Goal: Information Seeking & Learning: Learn about a topic

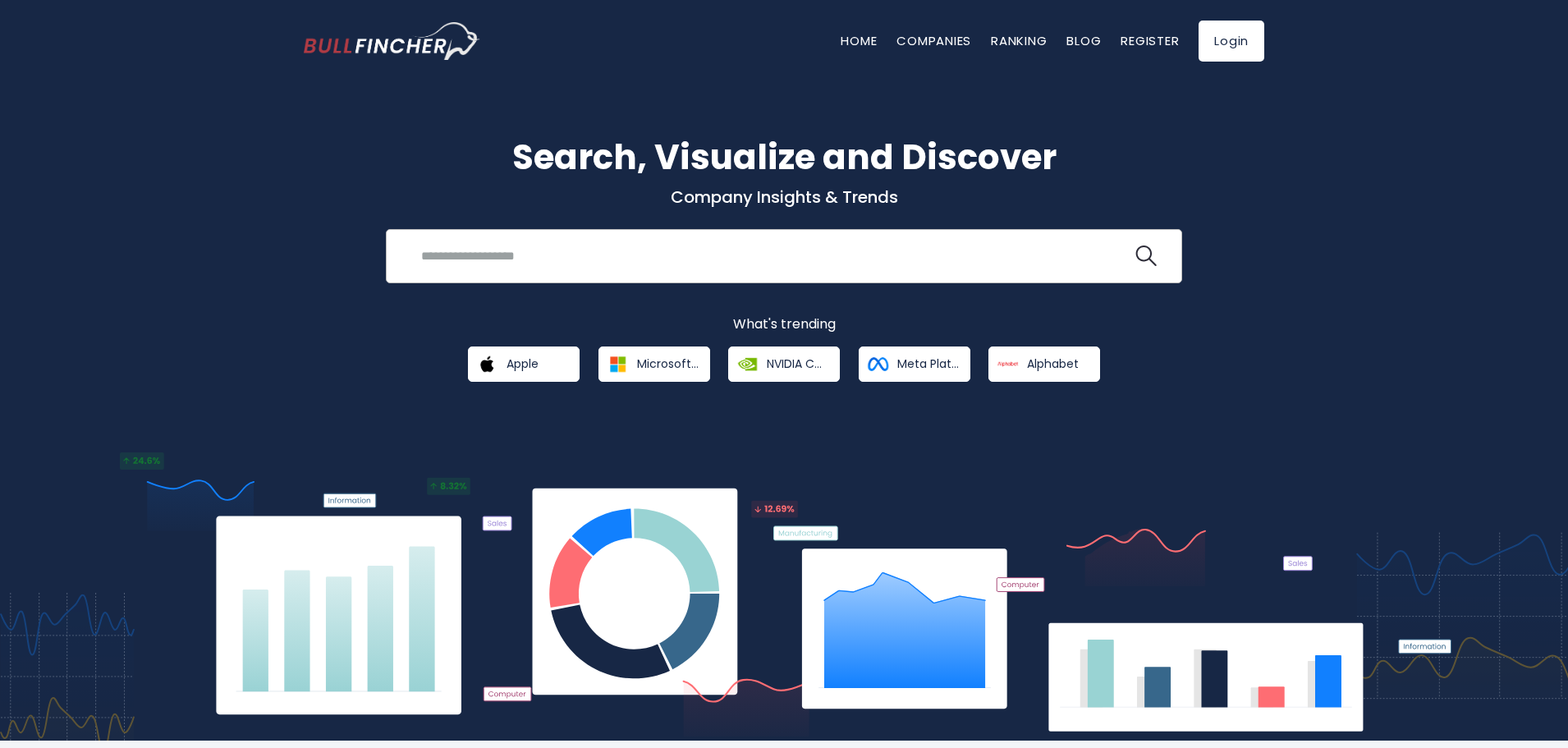
click at [555, 256] on input "search" at bounding box center [771, 255] width 721 height 30
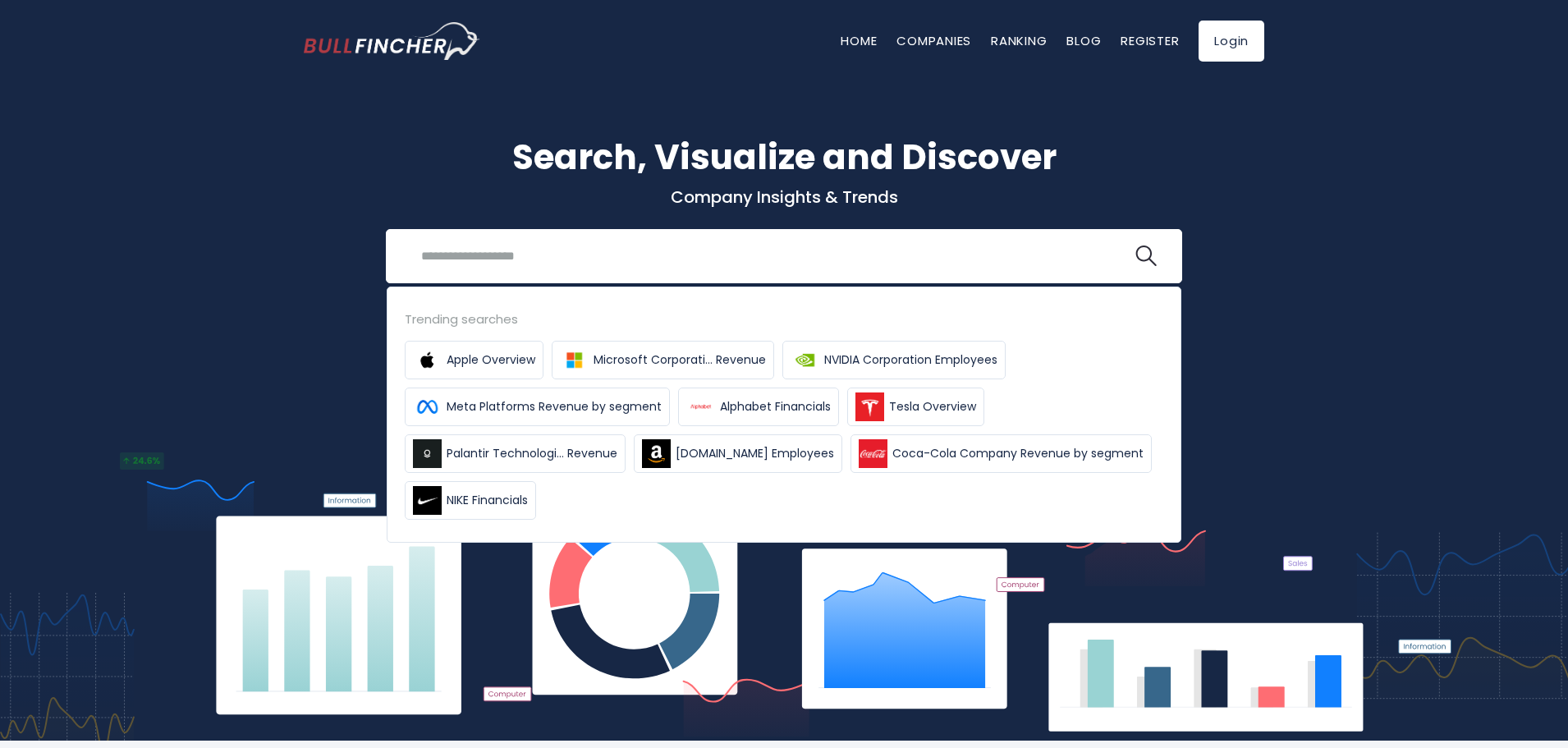
click at [253, 359] on div "Search, Visualize and Discover Company Insights & Trends Recent searches Trendi…" at bounding box center [784, 399] width 1568 height 683
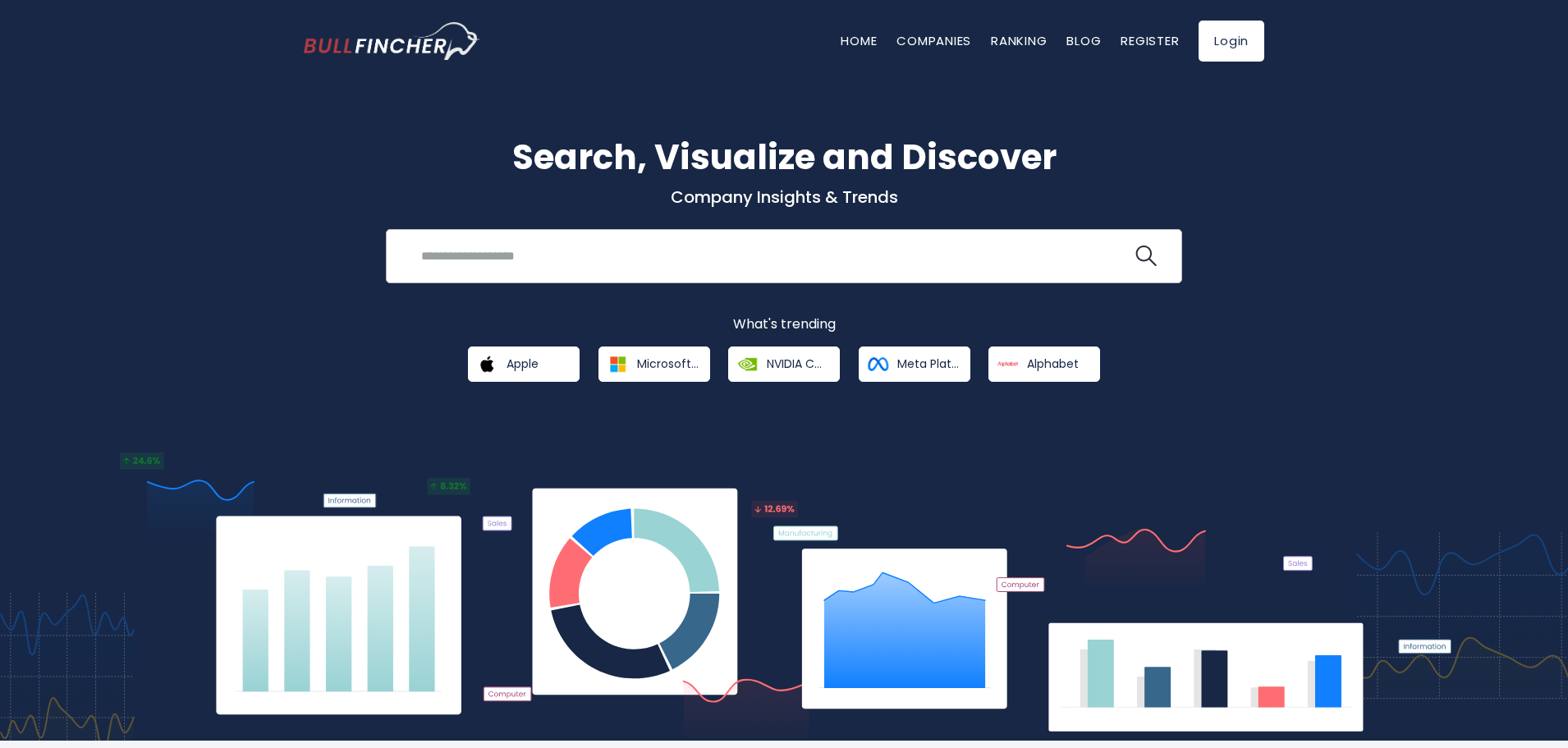
click at [793, 258] on input "search" at bounding box center [771, 255] width 721 height 30
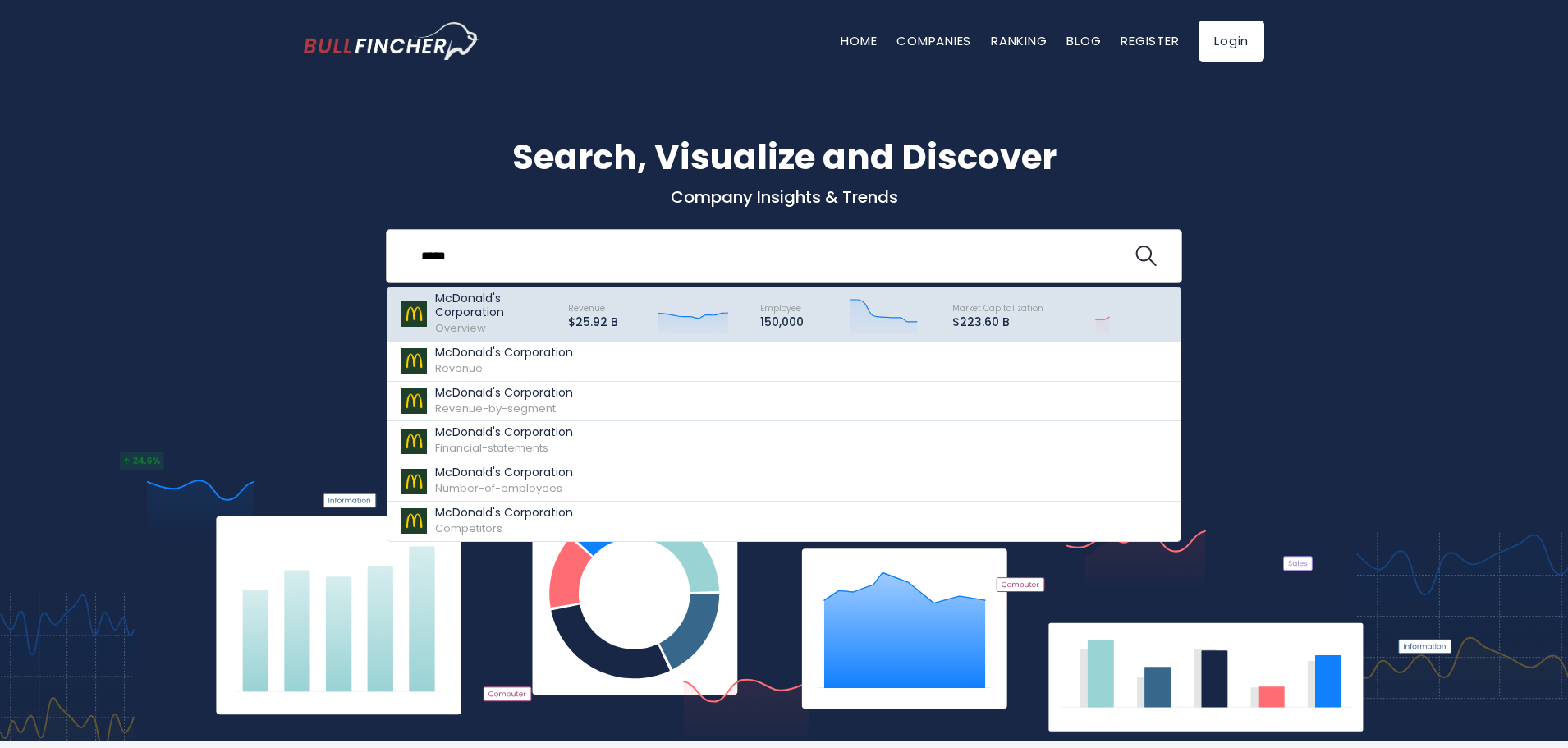
type input "*****"
click at [516, 319] on div "McDonald's Corporation Overview" at bounding box center [494, 314] width 118 height 45
click at [677, 318] on icon at bounding box center [694, 316] width 72 height 5
click at [916, 313] on icon "Created with Highcharts 12.1.2" at bounding box center [886, 313] width 73 height 41
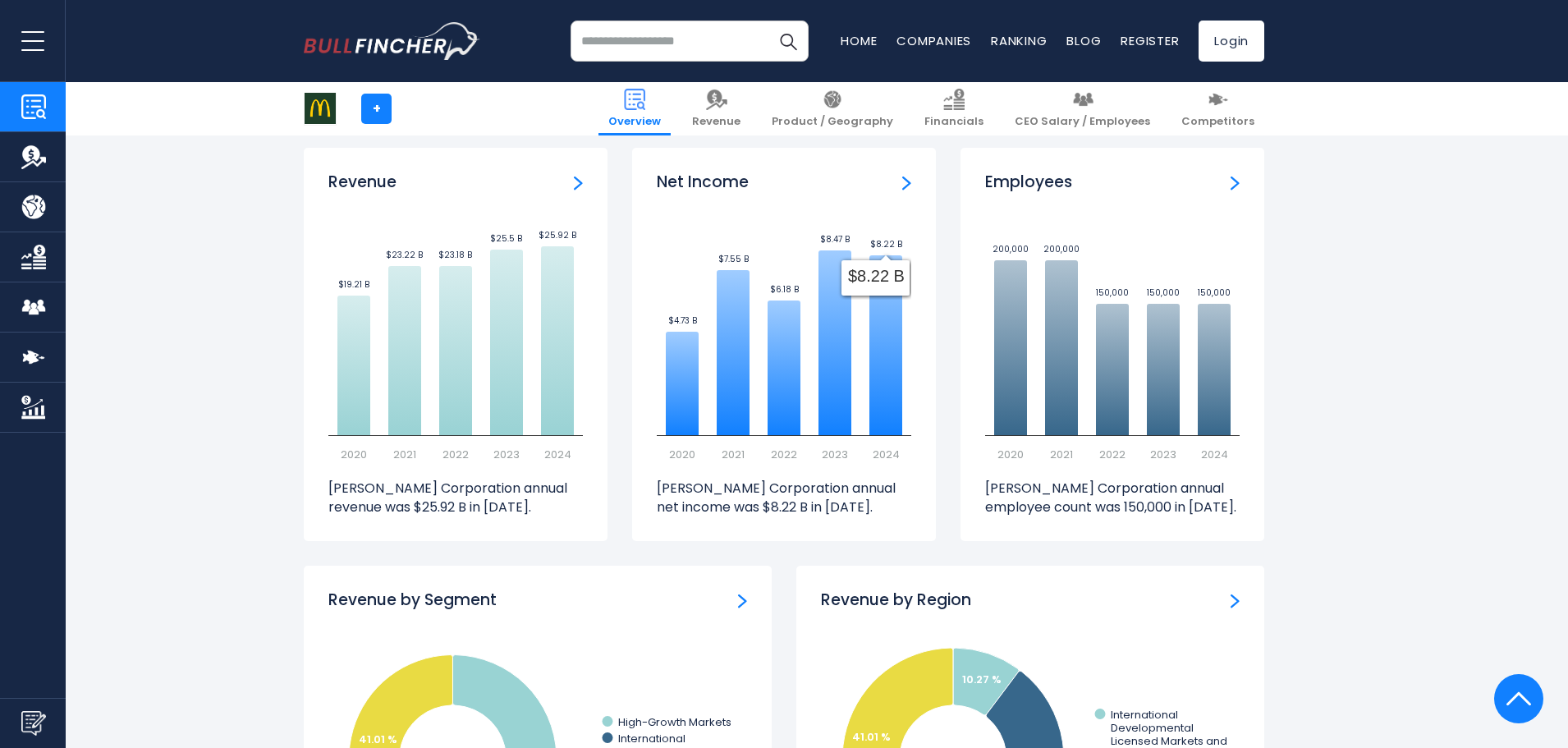
scroll to position [1067, 0]
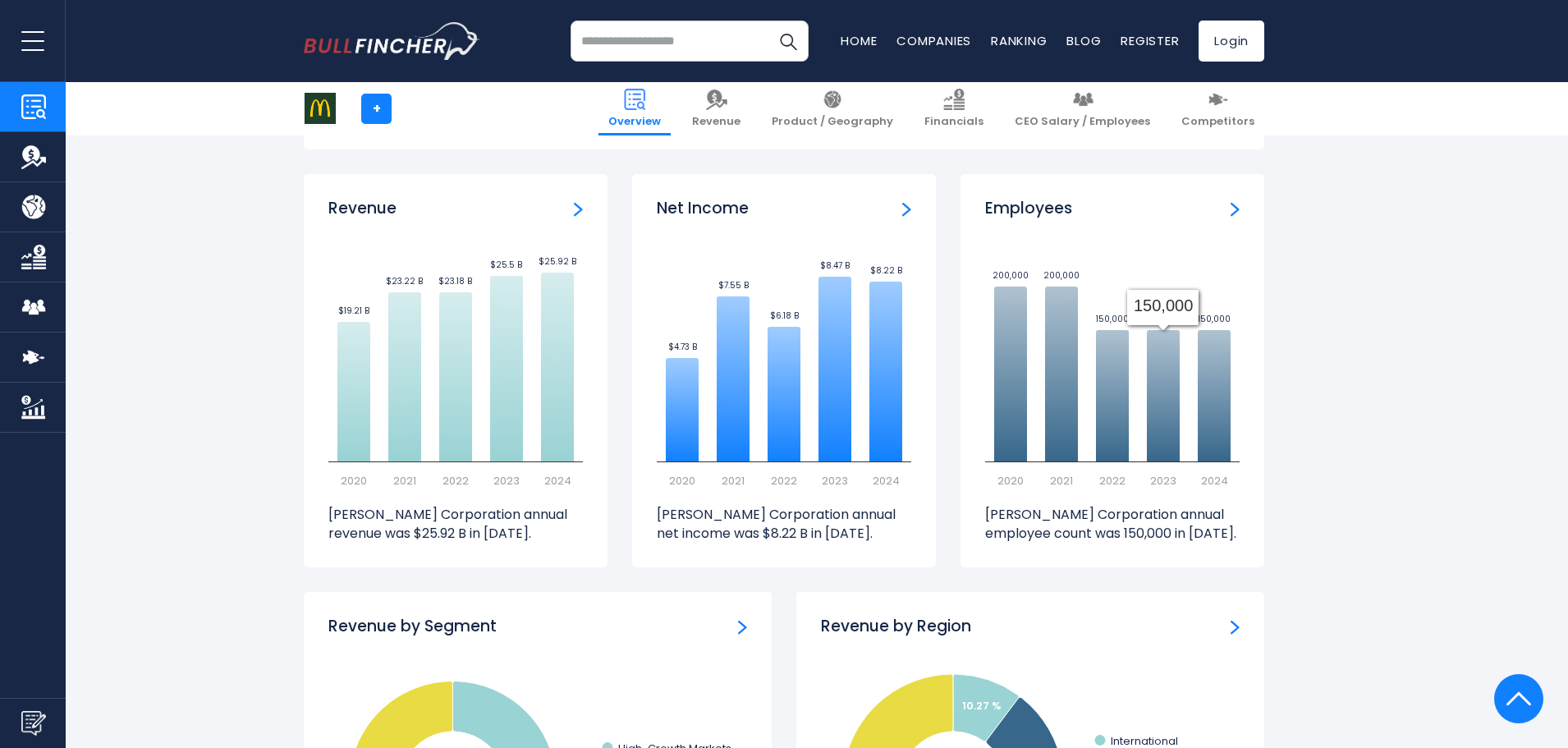
click at [1222, 203] on div "Employees" at bounding box center [1112, 208] width 255 height 21
click at [1235, 203] on img "Employees" at bounding box center [1235, 209] width 9 height 15
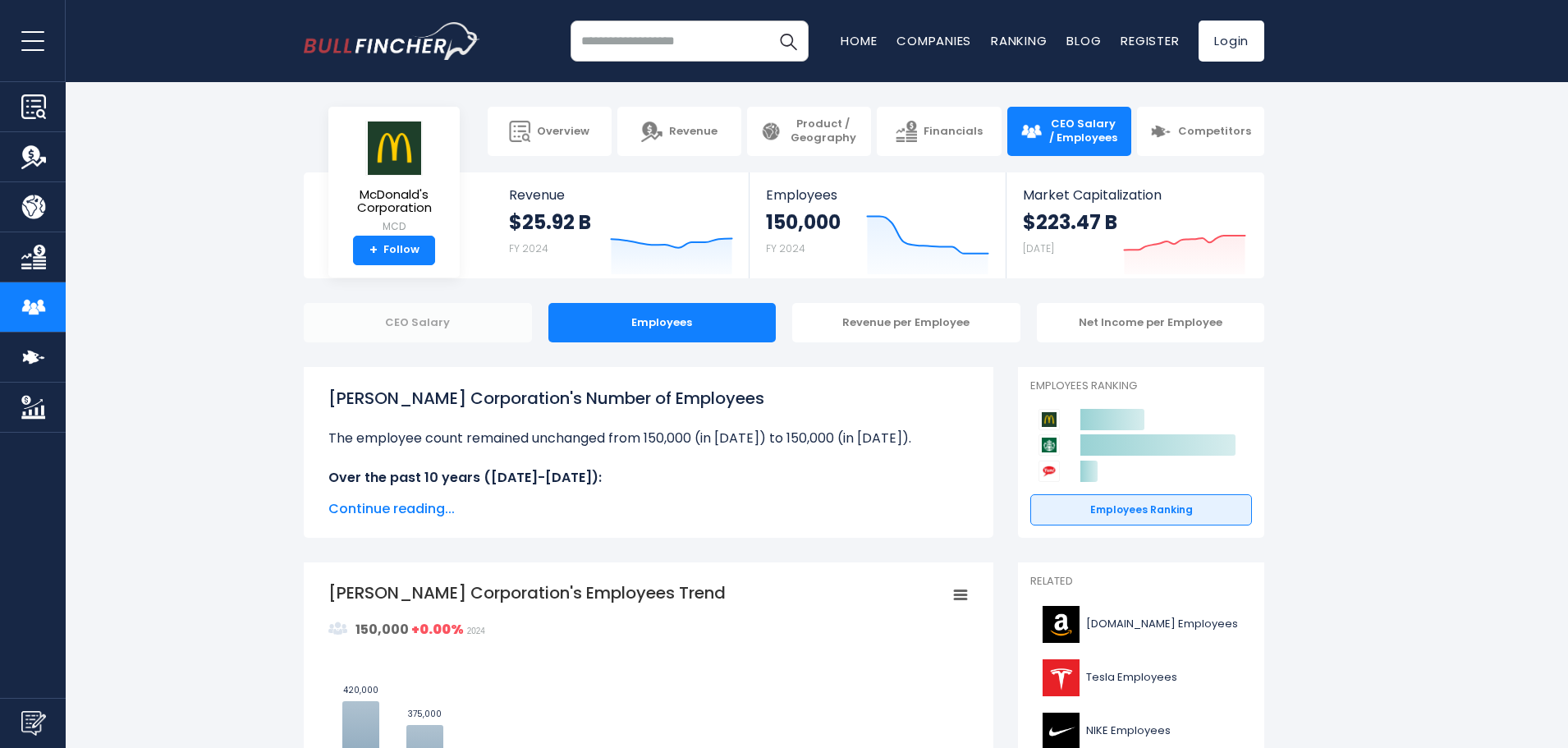
click at [516, 329] on div "CEO Salary" at bounding box center [417, 322] width 228 height 39
click at [471, 329] on div "CEO Salary" at bounding box center [417, 322] width 228 height 39
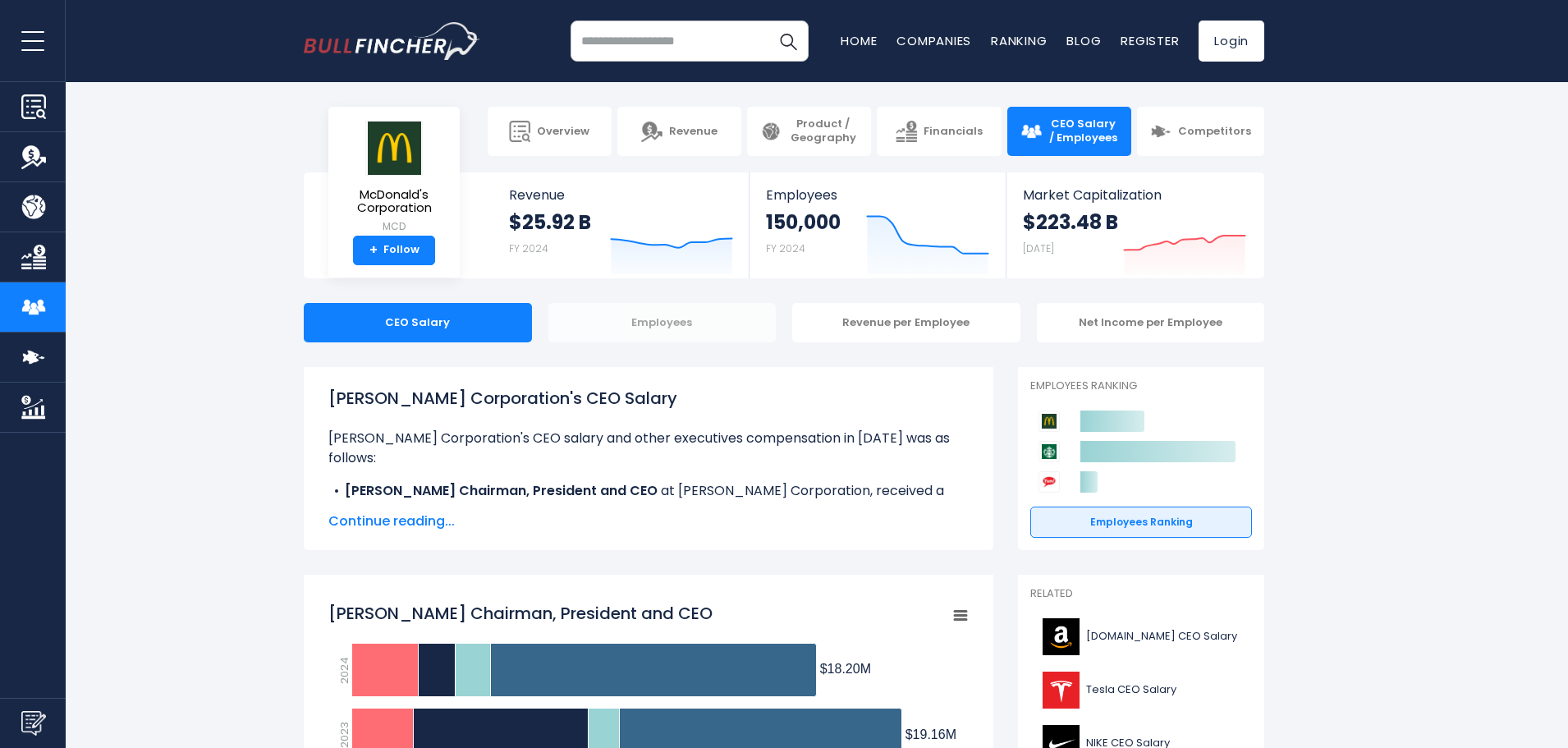
click at [708, 326] on div "Employees" at bounding box center [662, 322] width 228 height 39
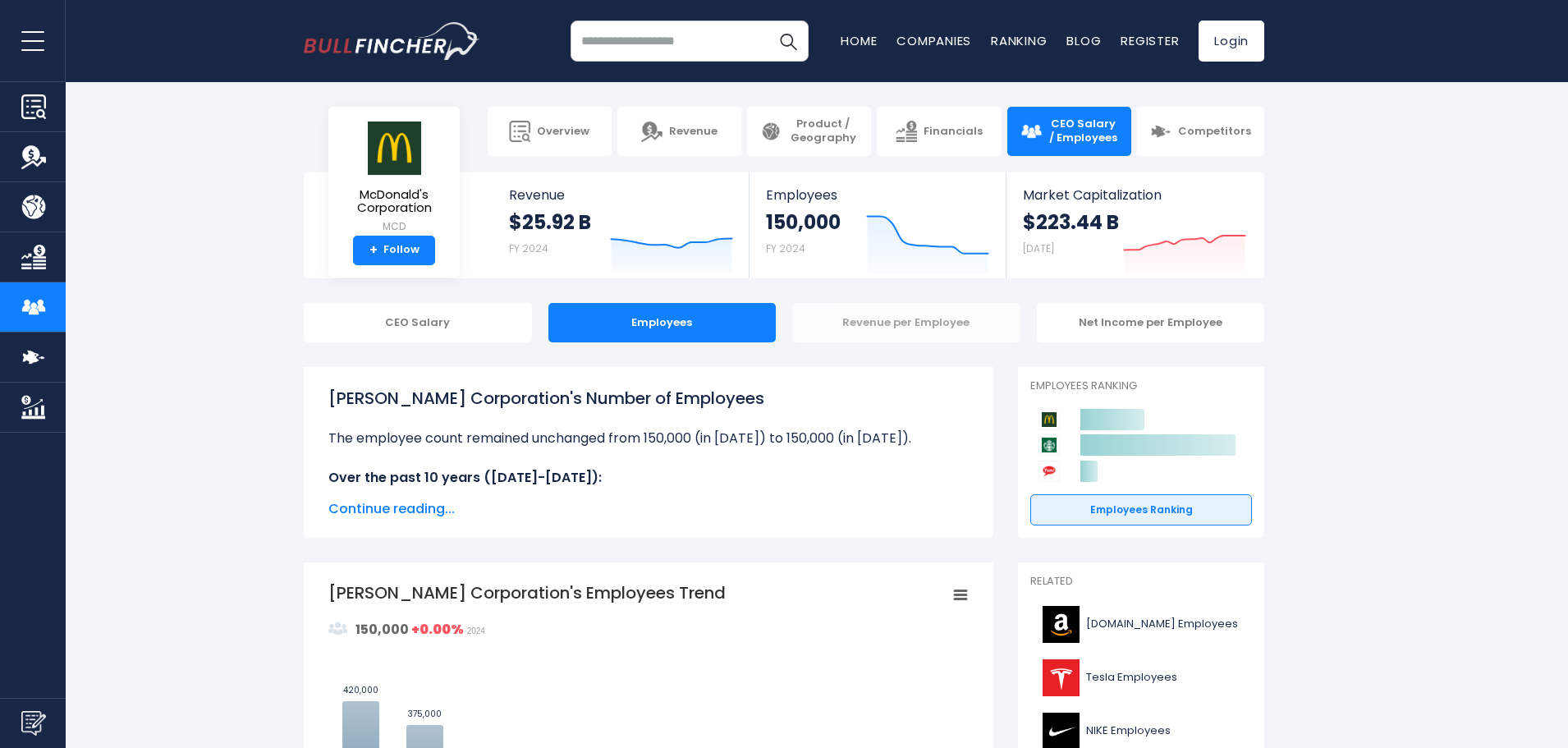
click at [904, 322] on div "Revenue per Employee" at bounding box center [906, 322] width 228 height 39
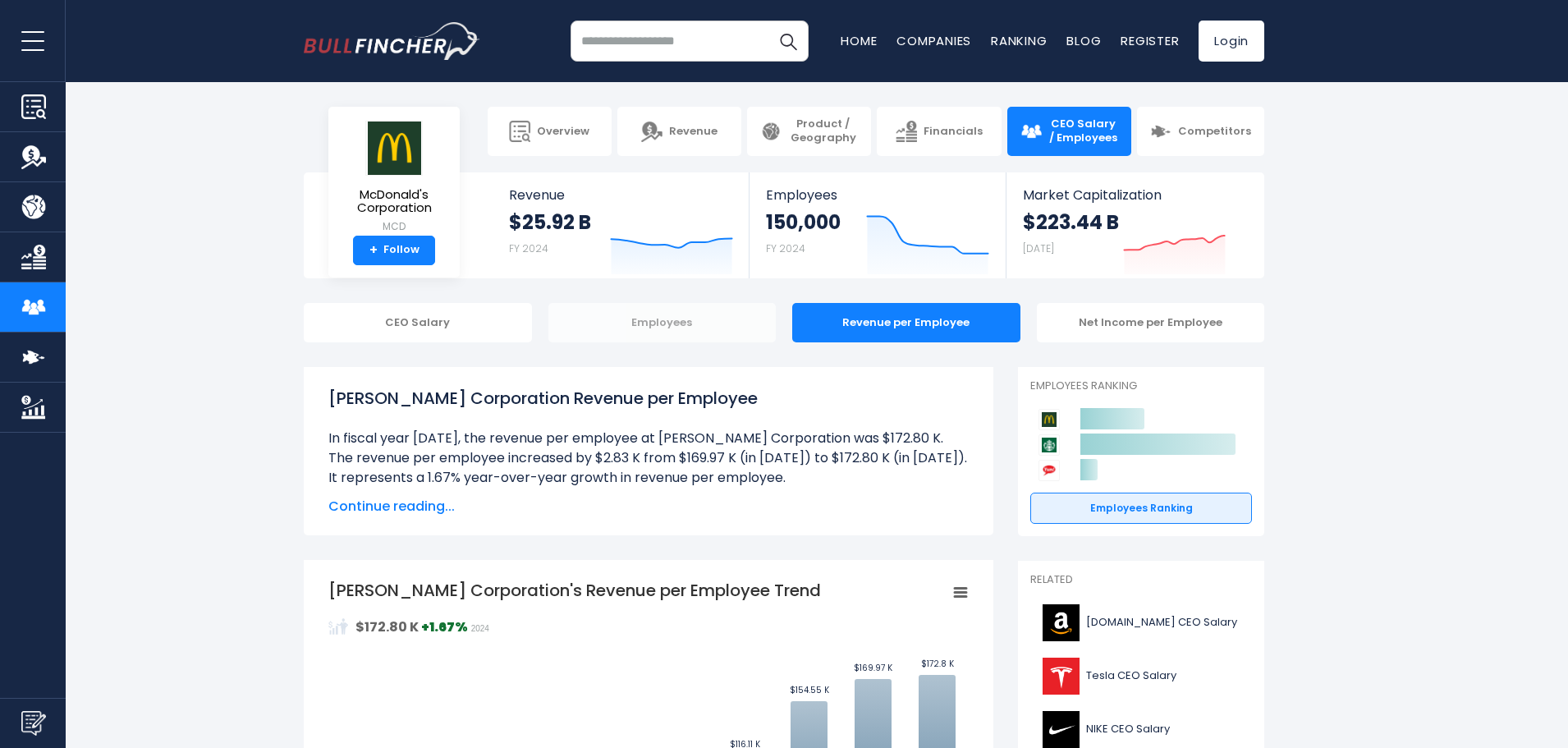
click at [689, 325] on div "Employees" at bounding box center [662, 322] width 228 height 39
